Goal: Find specific fact: Find contact information

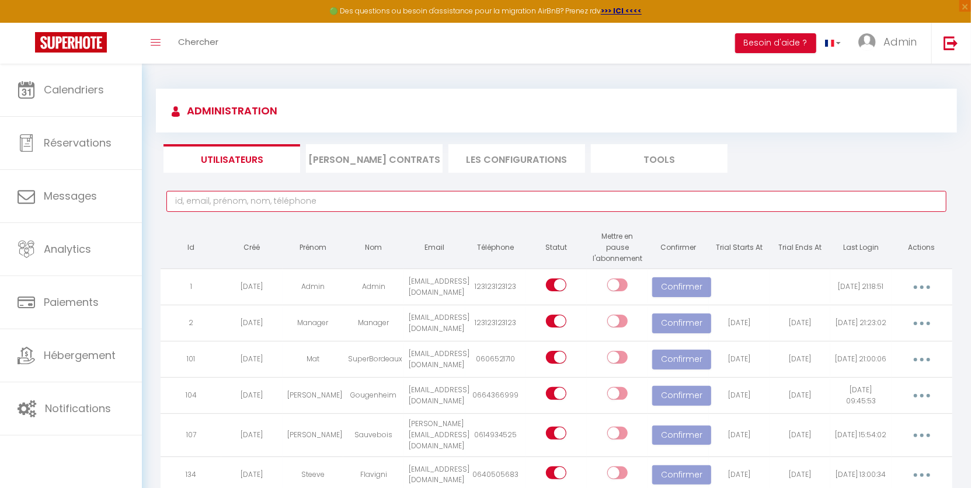
click at [342, 207] on input "text" at bounding box center [556, 201] width 780 height 21
type input "libertecle"
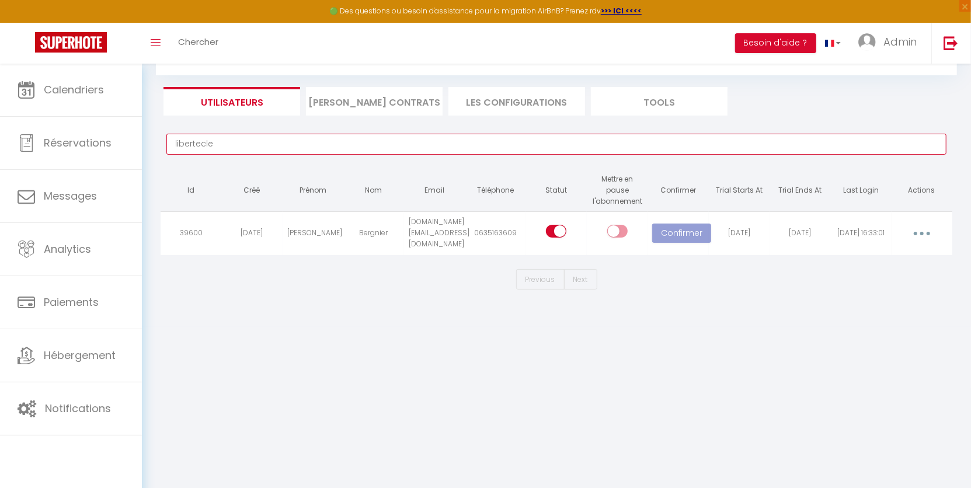
scroll to position [63, 0]
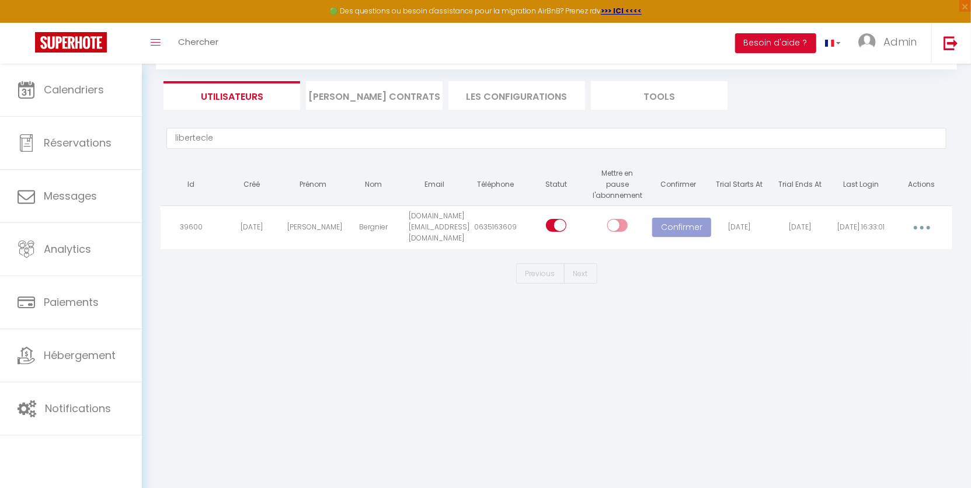
click at [444, 224] on td "[DOMAIN_NAME][EMAIL_ADDRESS][DOMAIN_NAME]" at bounding box center [434, 227] width 61 height 43
click at [443, 224] on td "[DOMAIN_NAME][EMAIL_ADDRESS][DOMAIN_NAME]" at bounding box center [434, 227] width 61 height 43
click at [430, 224] on td "[DOMAIN_NAME][EMAIL_ADDRESS][DOMAIN_NAME]" at bounding box center [434, 227] width 61 height 43
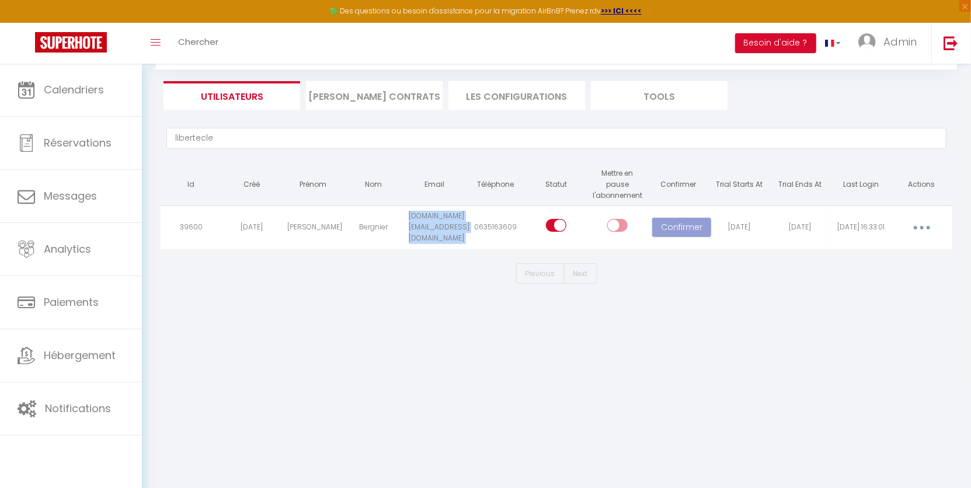
copy tr "[DOMAIN_NAME][EMAIL_ADDRESS][DOMAIN_NAME]"
click at [965, 47] on link at bounding box center [951, 43] width 39 height 41
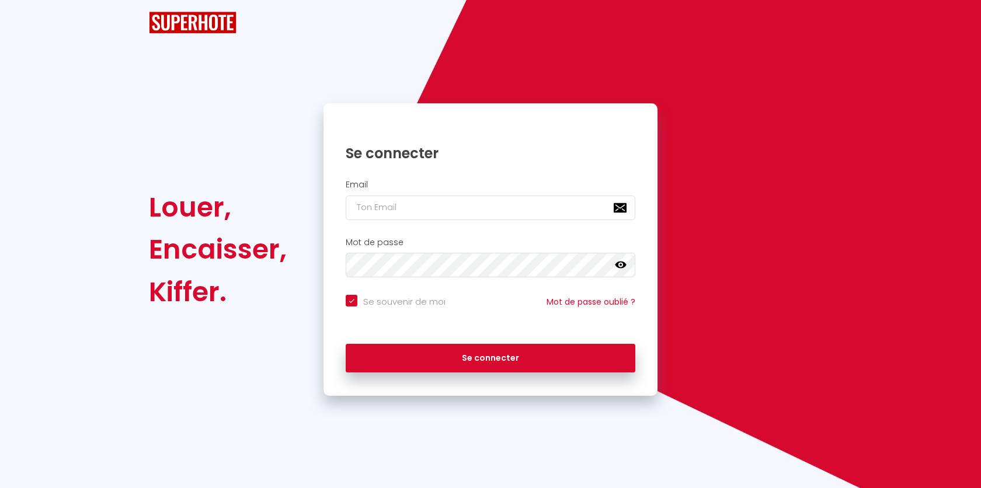
checkbox input "true"
